Goal: Task Accomplishment & Management: Manage account settings

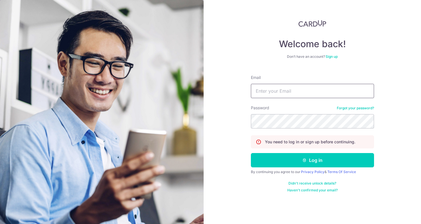
click at [285, 93] on input "Email" at bounding box center [312, 91] width 123 height 14
type input "[EMAIL_ADDRESS][DOMAIN_NAME]"
click at [251, 153] on button "Log in" at bounding box center [312, 160] width 123 height 14
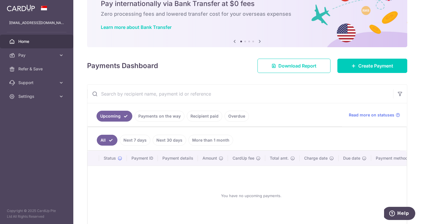
scroll to position [27, 0]
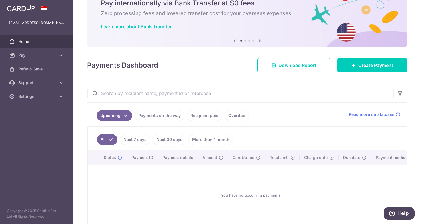
click at [212, 116] on link "Recipient paid" at bounding box center [204, 115] width 35 height 11
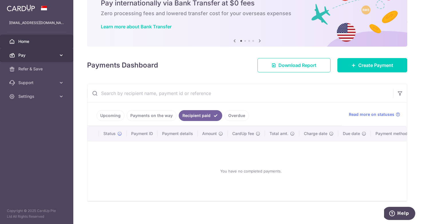
click at [52, 59] on link "Pay" at bounding box center [36, 55] width 73 height 14
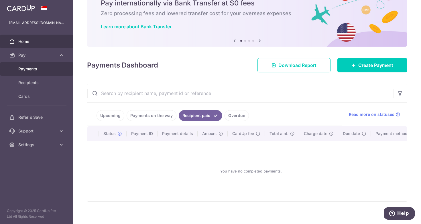
click at [42, 68] on span "Payments" at bounding box center [37, 69] width 38 height 6
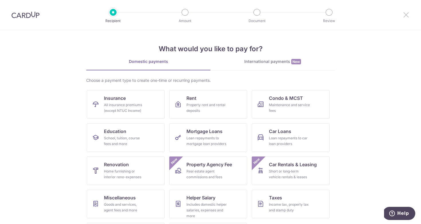
click at [406, 14] on icon at bounding box center [405, 14] width 7 height 7
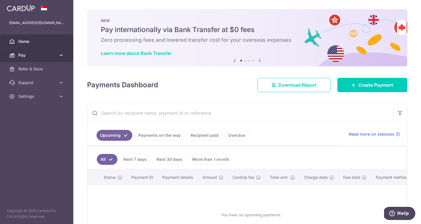
click at [22, 55] on span "Pay" at bounding box center [37, 55] width 38 height 6
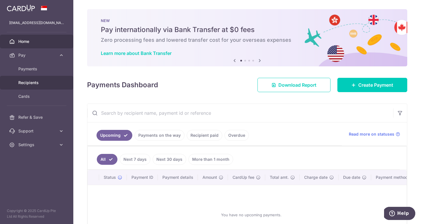
click at [30, 83] on span "Recipients" at bounding box center [37, 83] width 38 height 6
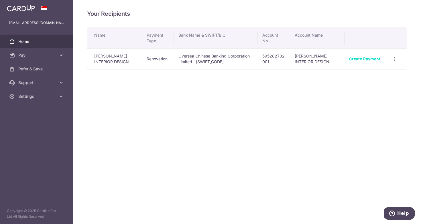
click at [36, 39] on span "Home" at bounding box center [37, 42] width 38 height 6
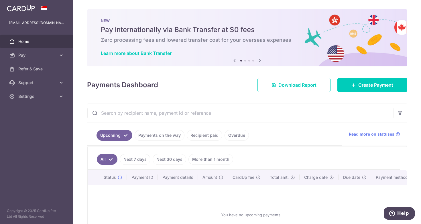
click at [174, 134] on link "Payments on the way" at bounding box center [160, 135] width 50 height 11
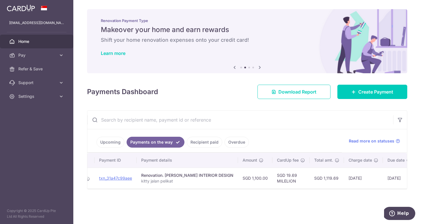
scroll to position [0, 88]
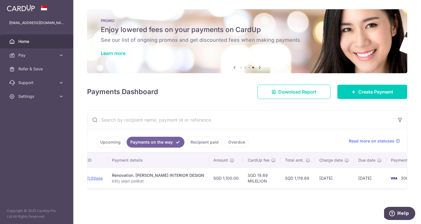
click at [235, 66] on icon at bounding box center [234, 67] width 7 height 7
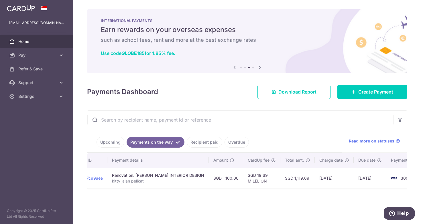
click at [239, 51] on div "Use code GLOBE185 for 1.85% fee." at bounding box center [247, 53] width 293 height 6
click at [234, 66] on icon at bounding box center [234, 67] width 7 height 7
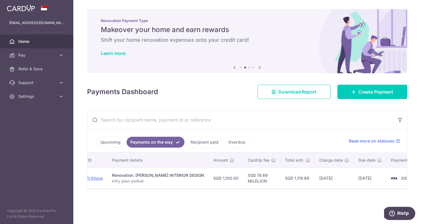
click at [234, 66] on icon at bounding box center [234, 67] width 7 height 7
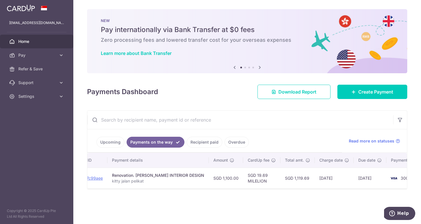
click at [234, 66] on icon at bounding box center [234, 67] width 7 height 7
